Goal: Information Seeking & Learning: Learn about a topic

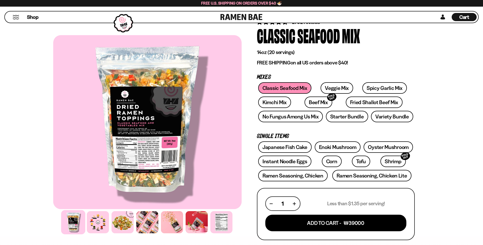
drag, startPoint x: 450, startPoint y: 86, endPoint x: 448, endPoint y: 136, distance: 50.0
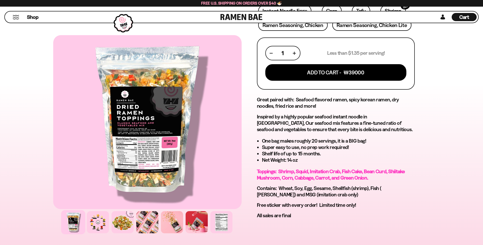
drag, startPoint x: 454, startPoint y: 117, endPoint x: 440, endPoint y: 141, distance: 27.6
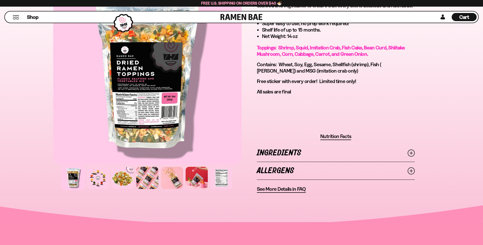
scroll to position [324, 0]
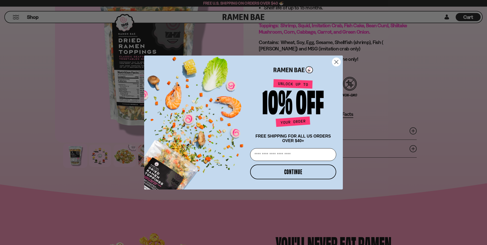
click at [339, 60] on circle "Close dialog" at bounding box center [336, 62] width 8 height 8
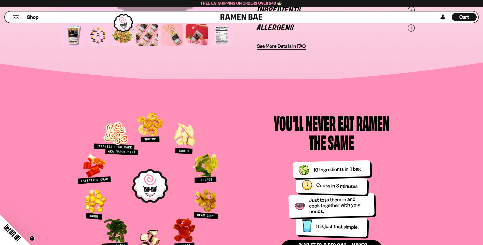
drag, startPoint x: 239, startPoint y: 69, endPoint x: 230, endPoint y: 130, distance: 61.7
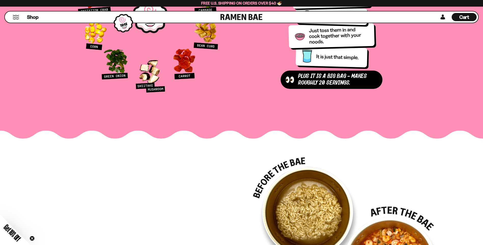
drag, startPoint x: 228, startPoint y: 72, endPoint x: 227, endPoint y: 162, distance: 90.7
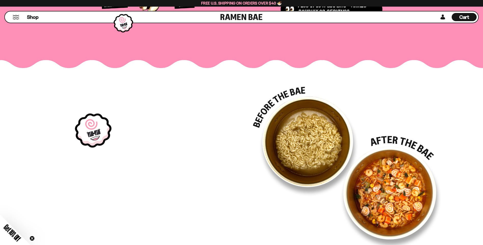
drag, startPoint x: 229, startPoint y: 128, endPoint x: 226, endPoint y: 64, distance: 63.7
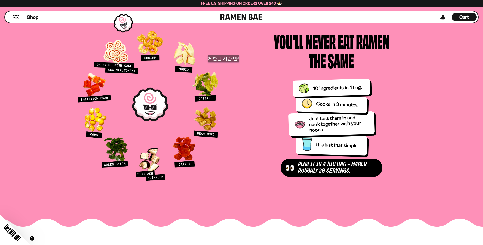
scroll to position [493, 0]
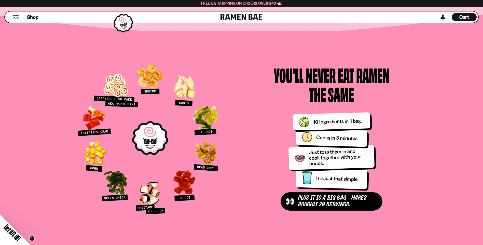
drag, startPoint x: 256, startPoint y: 111, endPoint x: 263, endPoint y: 182, distance: 71.6
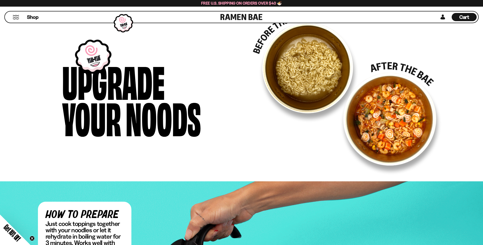
drag, startPoint x: 297, startPoint y: 161, endPoint x: 326, endPoint y: 174, distance: 31.6
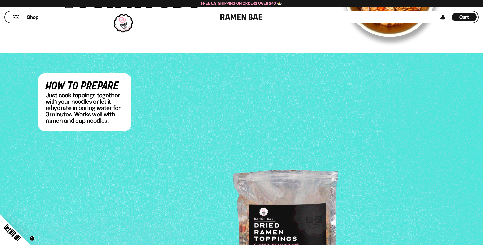
drag, startPoint x: 312, startPoint y: 153, endPoint x: 293, endPoint y: 175, distance: 29.4
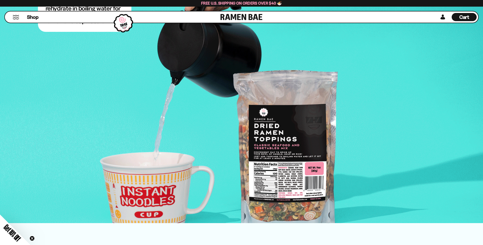
drag, startPoint x: 280, startPoint y: 139, endPoint x: 264, endPoint y: 205, distance: 67.8
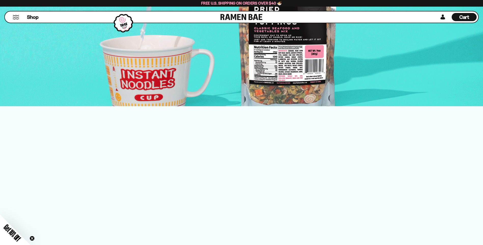
drag, startPoint x: 243, startPoint y: 86, endPoint x: 235, endPoint y: 131, distance: 46.7
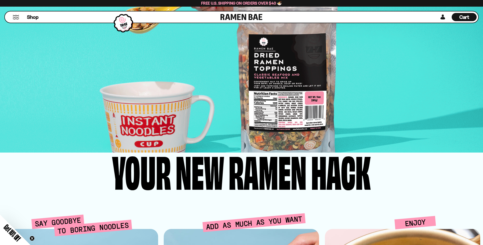
drag, startPoint x: 226, startPoint y: 124, endPoint x: 221, endPoint y: 60, distance: 63.3
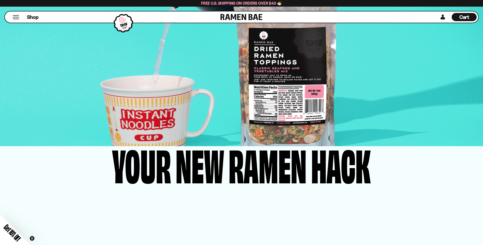
drag, startPoint x: 216, startPoint y: 107, endPoint x: 212, endPoint y: 154, distance: 47.0
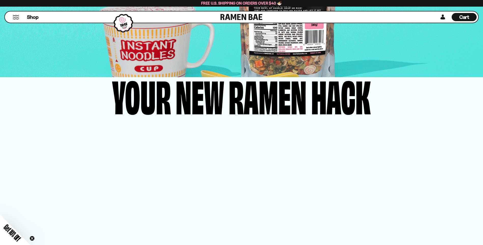
drag, startPoint x: 213, startPoint y: 100, endPoint x: 212, endPoint y: 167, distance: 66.2
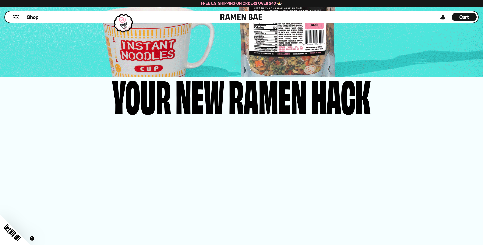
scroll to position [1275, 0]
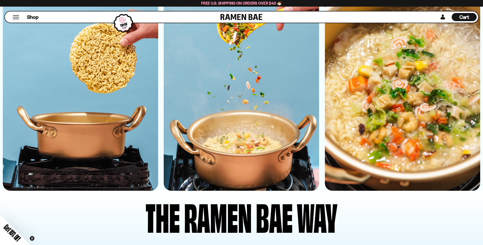
drag, startPoint x: 184, startPoint y: 111, endPoint x: 183, endPoint y: 133, distance: 22.0
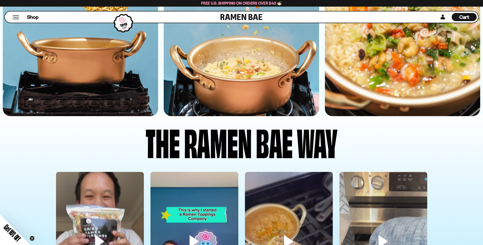
drag, startPoint x: 187, startPoint y: 94, endPoint x: 192, endPoint y: 145, distance: 51.4
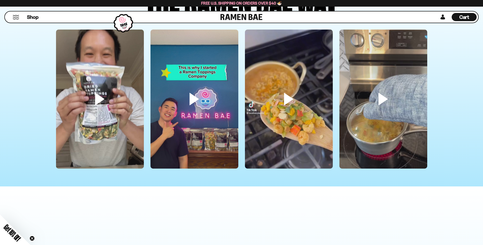
drag, startPoint x: 244, startPoint y: 72, endPoint x: 239, endPoint y: 135, distance: 62.8
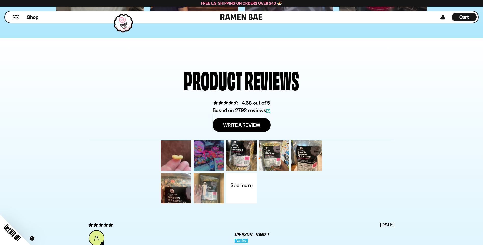
scroll to position [1785, 0]
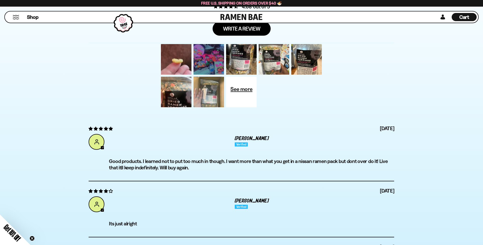
drag, startPoint x: 226, startPoint y: 114, endPoint x: 216, endPoint y: 138, distance: 26.2
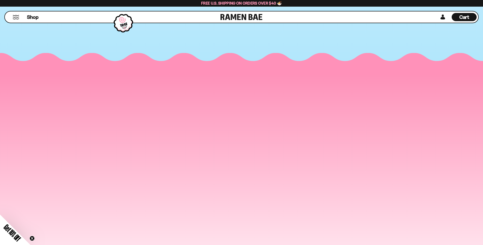
drag, startPoint x: 251, startPoint y: 104, endPoint x: 270, endPoint y: 184, distance: 81.8
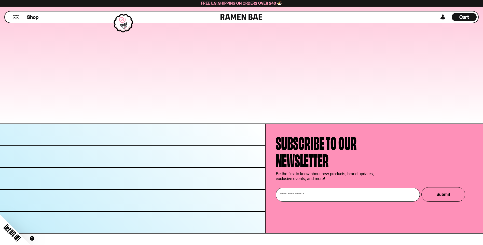
drag, startPoint x: 355, startPoint y: 175, endPoint x: 348, endPoint y: 230, distance: 55.0
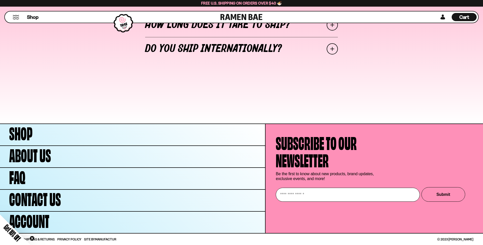
drag, startPoint x: 349, startPoint y: 168, endPoint x: 340, endPoint y: 194, distance: 27.6
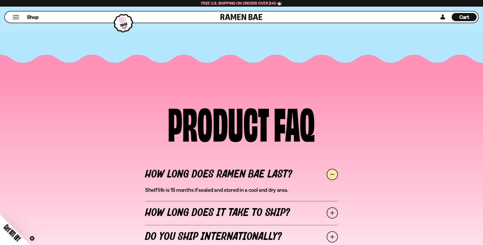
drag, startPoint x: 296, startPoint y: 143, endPoint x: 283, endPoint y: 17, distance: 126.9
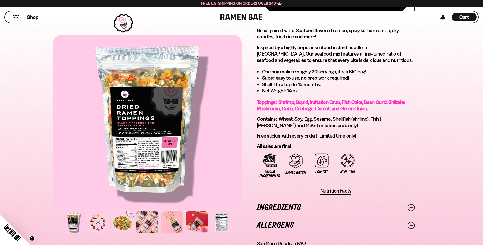
scroll to position [0, 0]
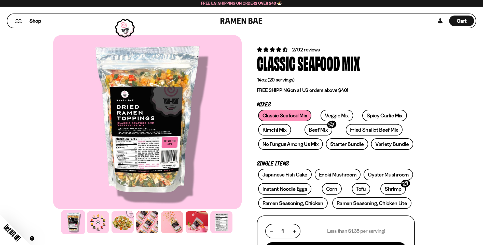
drag, startPoint x: 284, startPoint y: 142, endPoint x: 279, endPoint y: 55, distance: 87.3
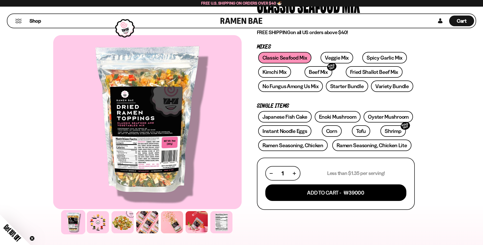
drag, startPoint x: 253, startPoint y: 133, endPoint x: 243, endPoint y: 162, distance: 30.3
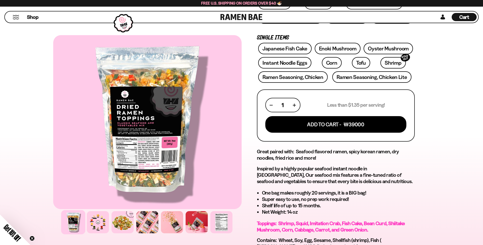
scroll to position [162, 0]
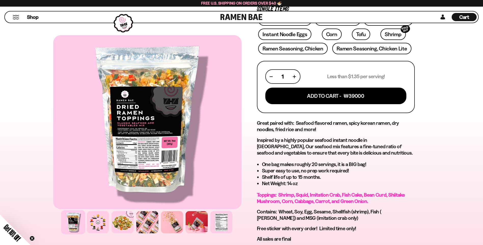
drag, startPoint x: 242, startPoint y: 131, endPoint x: 240, endPoint y: 159, distance: 27.3
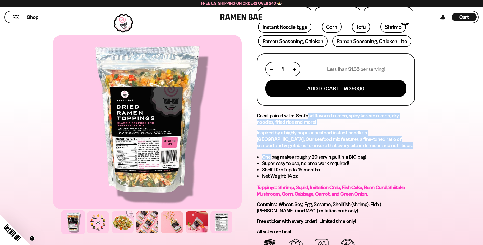
drag, startPoint x: 315, startPoint y: 116, endPoint x: 272, endPoint y: 156, distance: 58.6
click at [272, 156] on div "Great paired with: Seafood flavored ramen, spicy korean ramen, dry noodles, fri…" at bounding box center [336, 174] width 158 height 122
click at [268, 149] on div "Great paired with: Seafood flavored ramen, spicy korean ramen, dry noodles, fri…" at bounding box center [336, 174] width 158 height 122
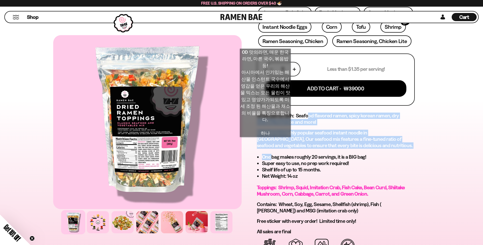
click at [265, 142] on span "Inspired by a highly popular seafood instant noodle in [GEOGRAPHIC_DATA], Our s…" at bounding box center [335, 139] width 156 height 19
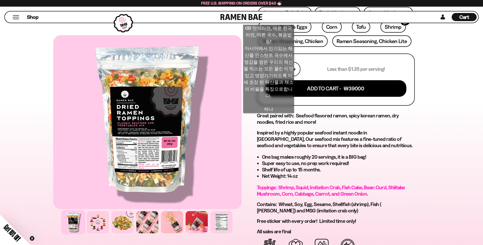
click at [269, 118] on h2 "Great paired with: Seafood flavored ramen, spicy korean ramen, dry noodles, fri…" at bounding box center [336, 119] width 158 height 13
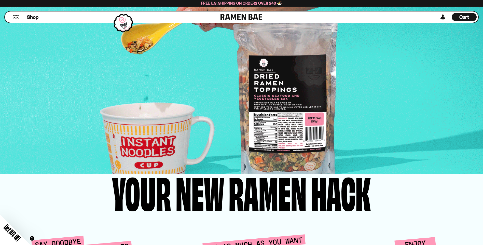
scroll to position [1028, 0]
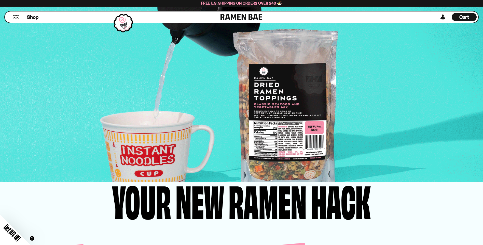
click at [297, 117] on div "how to prepare Just cook toppings together with your noodles or let it rehydrat…" at bounding box center [241, 48] width 407 height 231
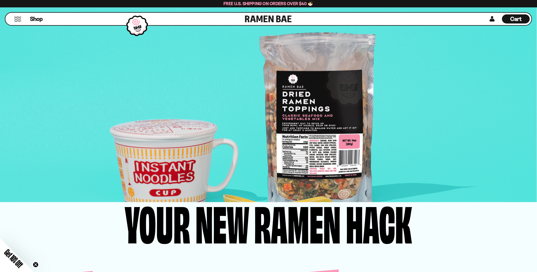
scroll to position [1028, 0]
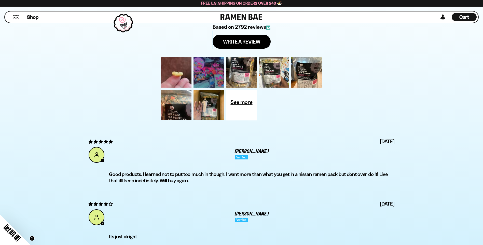
drag, startPoint x: 424, startPoint y: 214, endPoint x: 423, endPoint y: 198, distance: 15.6
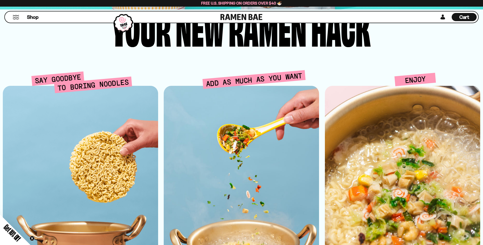
scroll to position [0, 0]
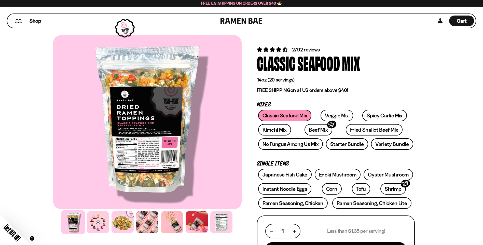
drag, startPoint x: 388, startPoint y: 100, endPoint x: 385, endPoint y: -19, distance: 119.0
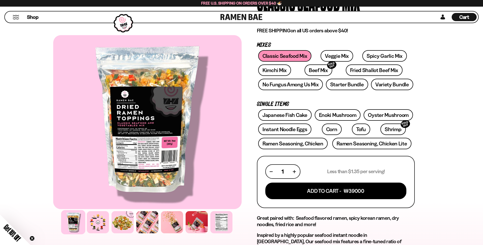
scroll to position [102, 0]
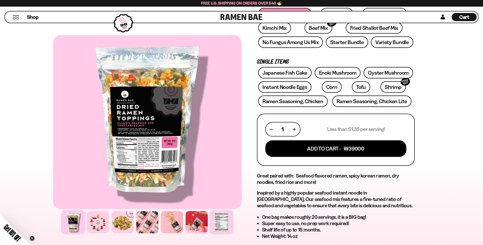
click at [224, 217] on div at bounding box center [221, 222] width 24 height 24
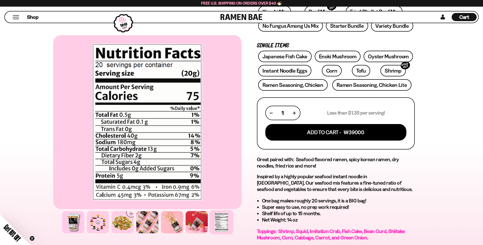
scroll to position [127, 0]
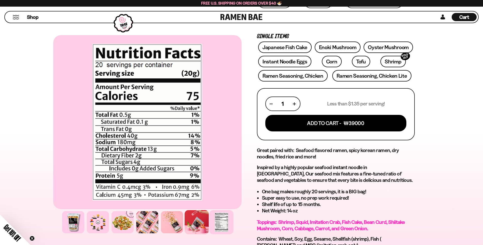
click at [194, 223] on div at bounding box center [197, 222] width 24 height 24
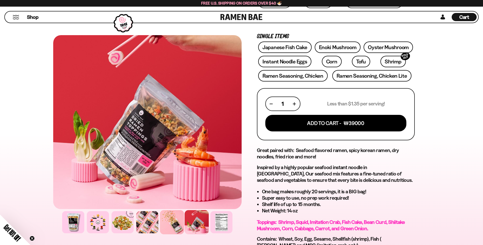
click at [174, 220] on div at bounding box center [172, 222] width 24 height 24
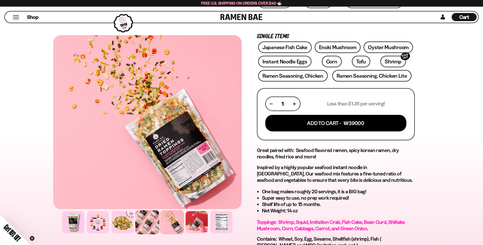
click at [139, 221] on div at bounding box center [147, 222] width 24 height 24
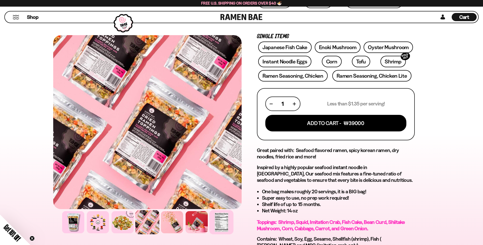
click at [218, 215] on div at bounding box center [221, 222] width 24 height 24
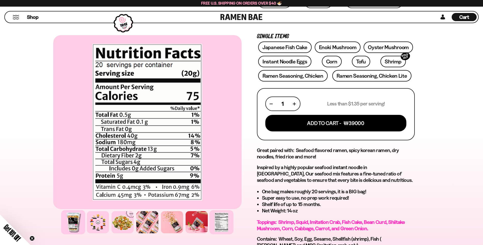
click at [75, 222] on div at bounding box center [73, 222] width 24 height 24
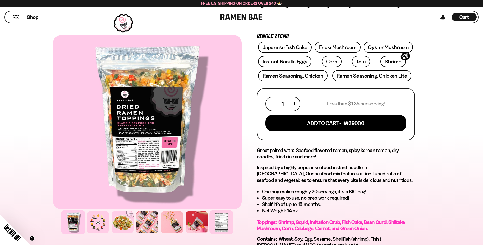
click at [224, 220] on div at bounding box center [221, 222] width 24 height 24
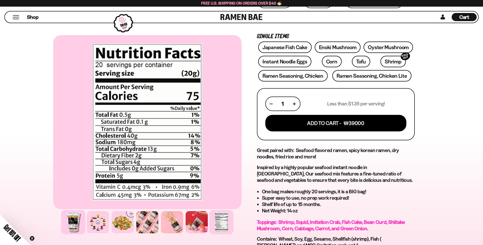
click at [80, 225] on div at bounding box center [73, 222] width 24 height 24
